Goal: Navigation & Orientation: Find specific page/section

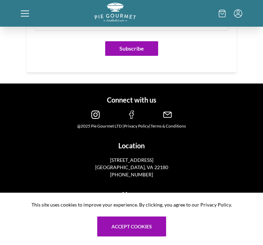
scroll to position [1005, 0]
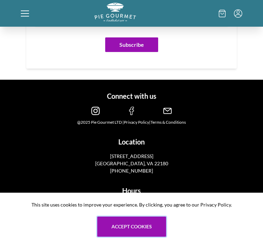
click at [128, 237] on button "Accept cookies" at bounding box center [131, 226] width 69 height 20
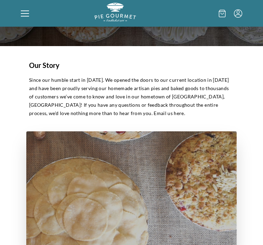
scroll to position [75, 0]
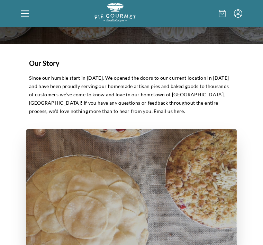
click at [140, 190] on img at bounding box center [131, 190] width 211 height 122
click at [144, 189] on img at bounding box center [131, 190] width 211 height 122
click at [26, 14] on icon at bounding box center [25, 13] width 8 height 8
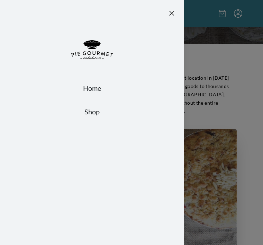
click at [98, 113] on link "Shop" at bounding box center [92, 112] width 168 height 10
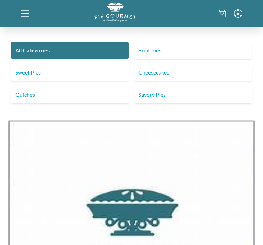
click at [34, 70] on link "Sweet Pies" at bounding box center [70, 72] width 118 height 17
click at [160, 94] on link "Savory Pies" at bounding box center [193, 94] width 118 height 17
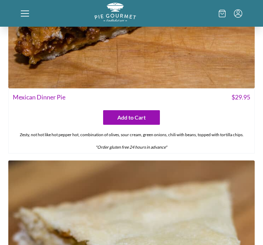
scroll to position [2140, 0]
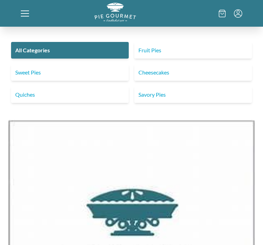
click at [42, 92] on link "Quiches" at bounding box center [70, 94] width 118 height 17
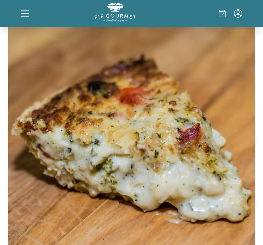
scroll to position [2306, 0]
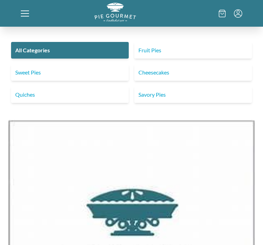
click at [160, 52] on link "Fruit Pies" at bounding box center [193, 50] width 118 height 17
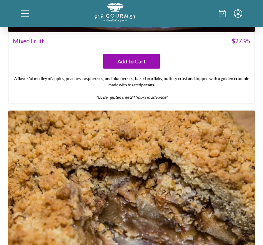
scroll to position [2268, 0]
